Goal: Task Accomplishment & Management: Use online tool/utility

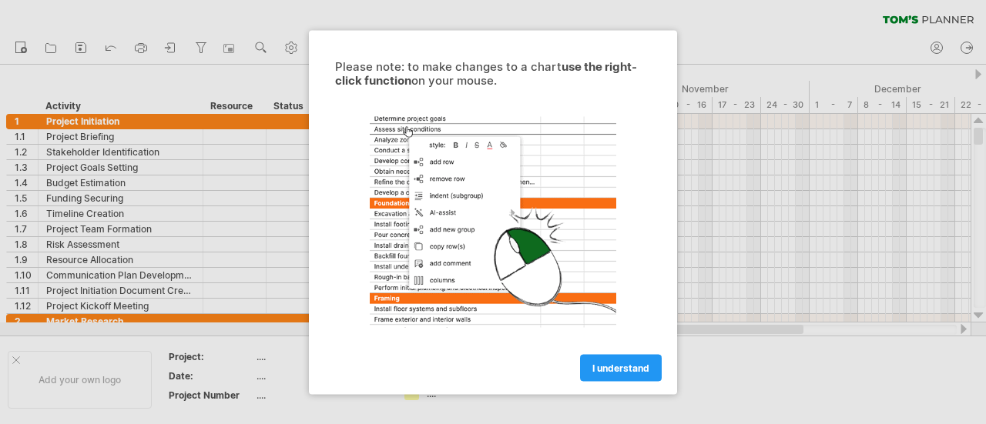
scroll to position [3167, 0]
click at [618, 367] on span "I understand" at bounding box center [620, 368] width 57 height 12
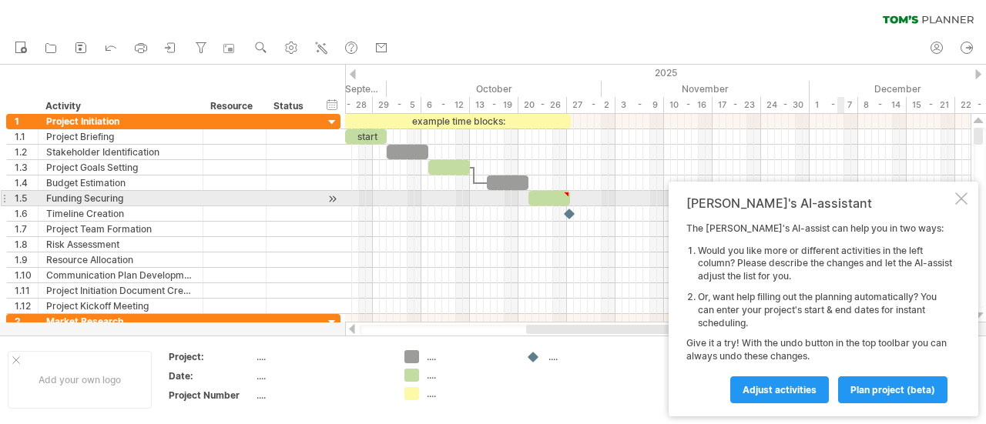
click at [962, 196] on div at bounding box center [961, 199] width 12 height 12
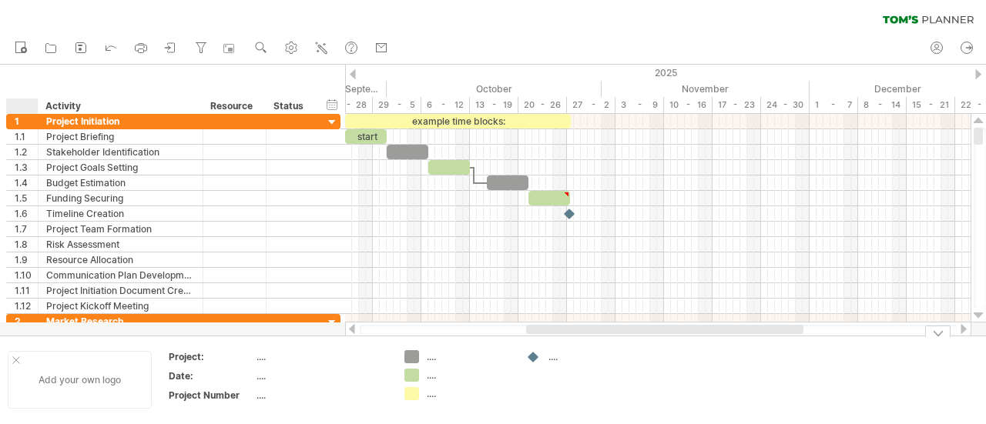
click at [18, 358] on div at bounding box center [16, 361] width 8 height 8
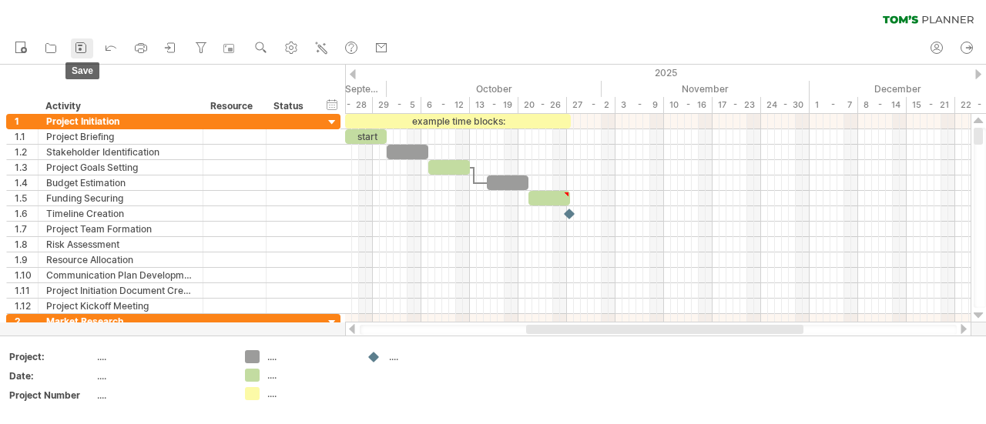
click at [85, 45] on icon at bounding box center [80, 47] width 15 height 15
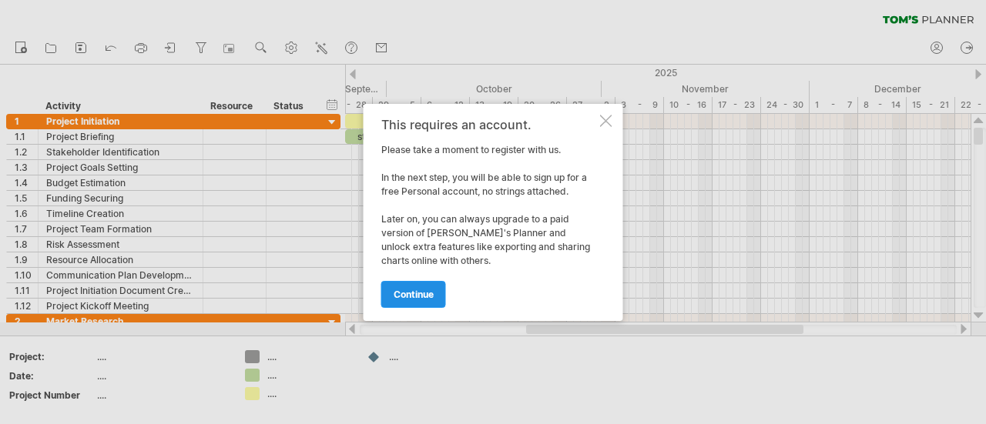
click at [414, 297] on span "continue" at bounding box center [414, 295] width 40 height 12
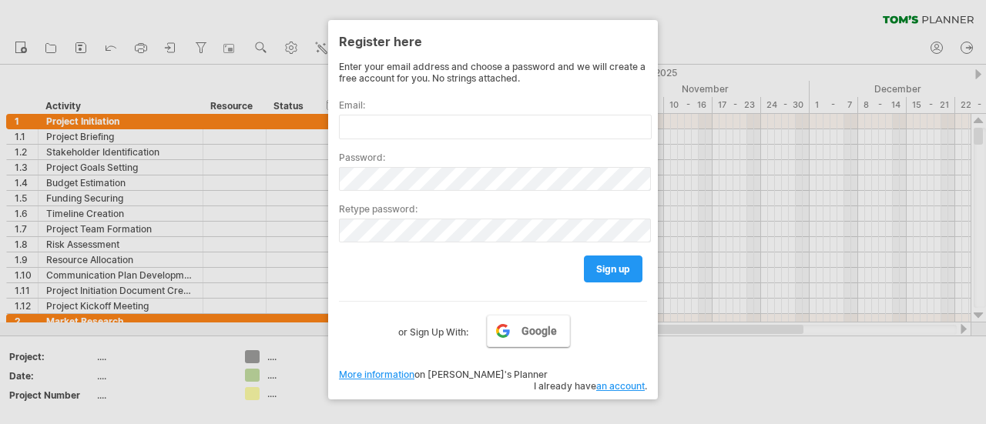
click at [539, 337] on span "Google" at bounding box center [538, 331] width 35 height 12
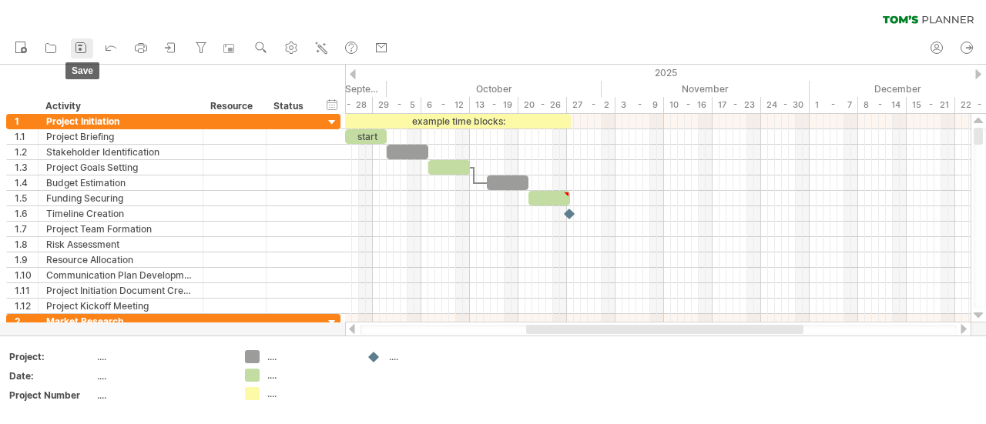
click at [86, 49] on icon at bounding box center [81, 48] width 10 height 10
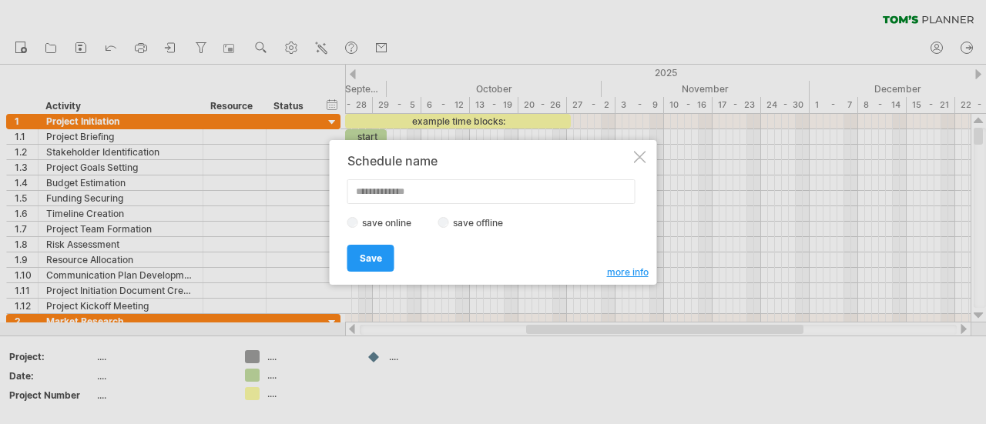
click at [424, 191] on input "text" at bounding box center [491, 191] width 288 height 25
type input "*"
type input "**********"
click at [374, 257] on span "Save" at bounding box center [371, 259] width 22 height 12
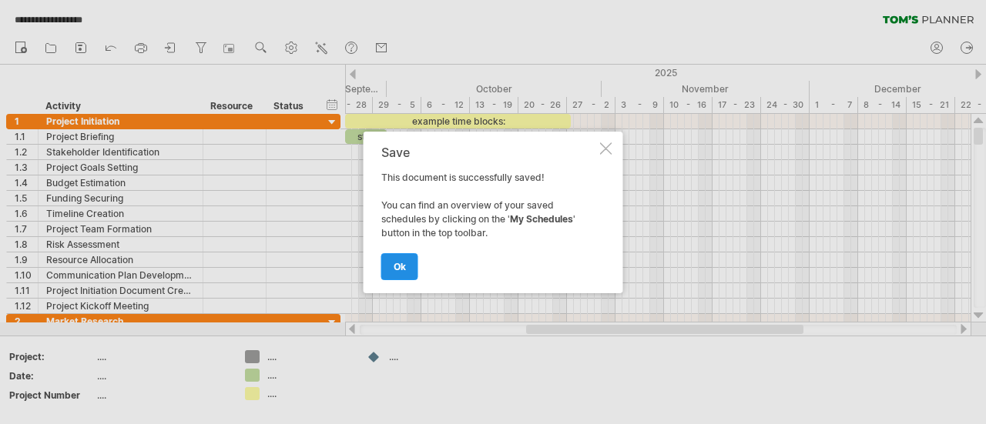
click at [407, 260] on link "ok" at bounding box center [399, 266] width 37 height 27
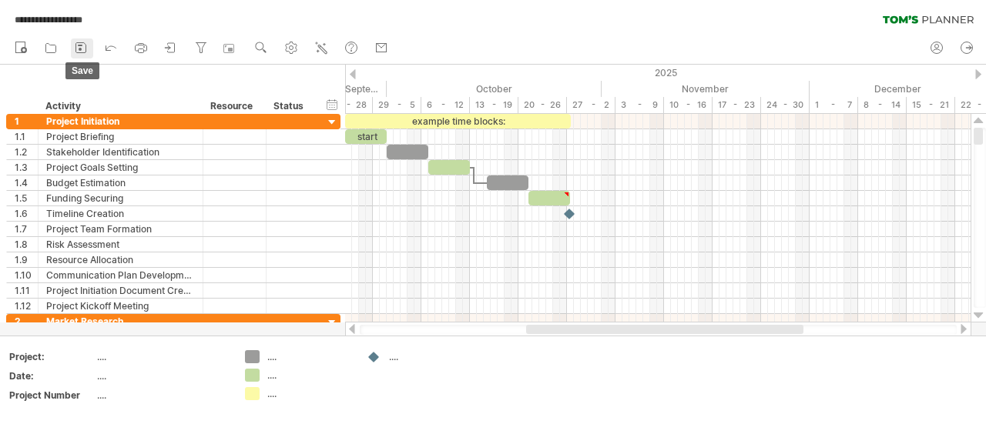
click at [83, 49] on icon at bounding box center [80, 47] width 15 height 15
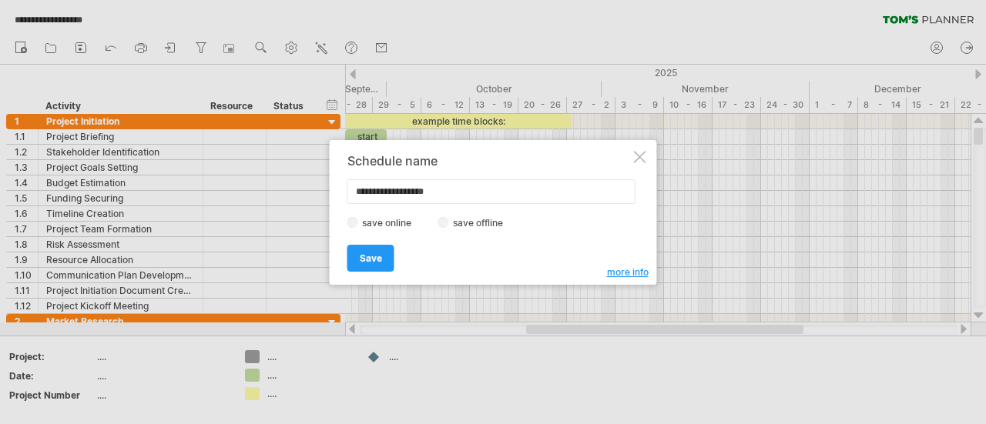
click at [446, 226] on div "save online save offline" at bounding box center [488, 223] width 283 height 15
click at [373, 256] on span "Save" at bounding box center [371, 259] width 22 height 12
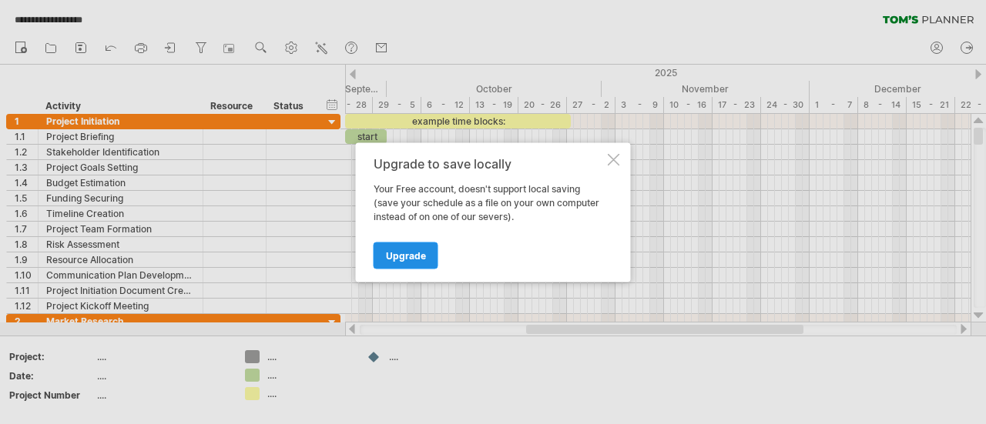
click at [410, 255] on span "Upgrade" at bounding box center [406, 256] width 40 height 12
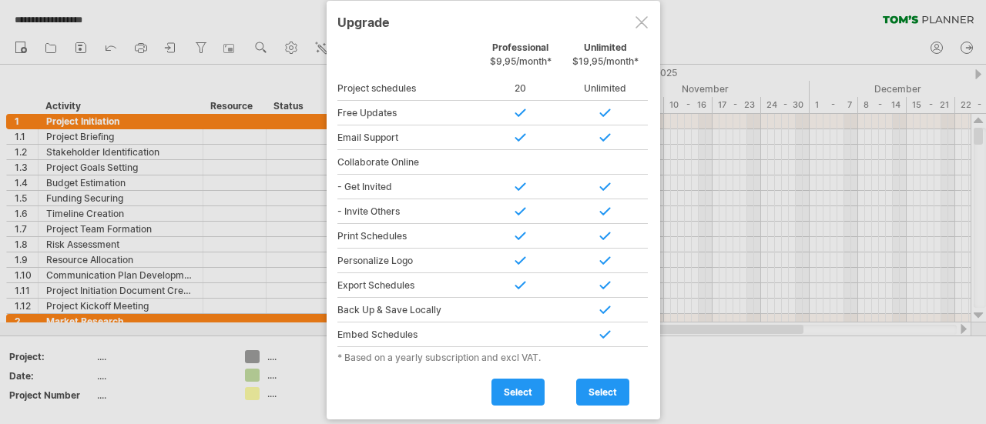
click at [641, 22] on div at bounding box center [641, 22] width 12 height 12
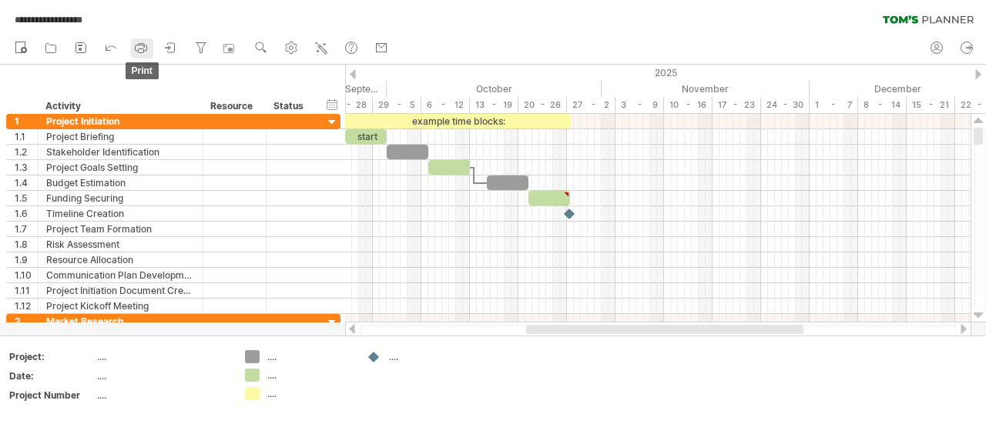
click at [140, 44] on icon at bounding box center [140, 47] width 15 height 15
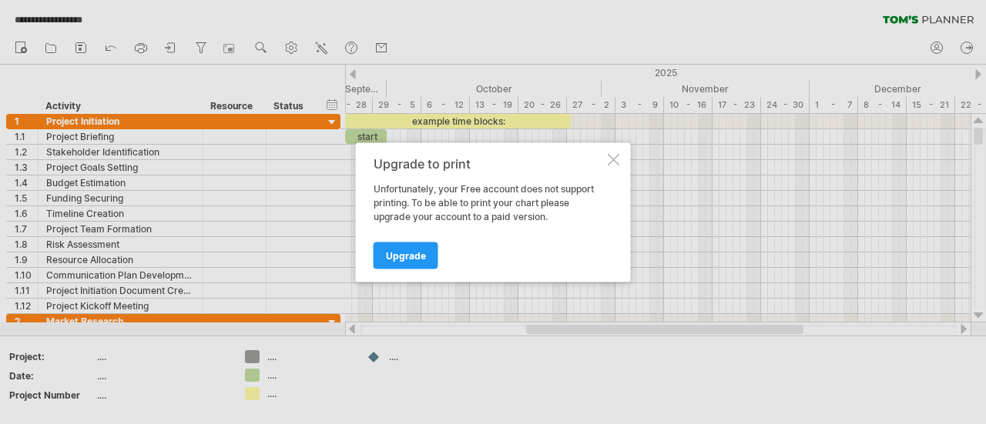
click at [616, 162] on div at bounding box center [614, 159] width 12 height 12
